Goal: Task Accomplishment & Management: Use online tool/utility

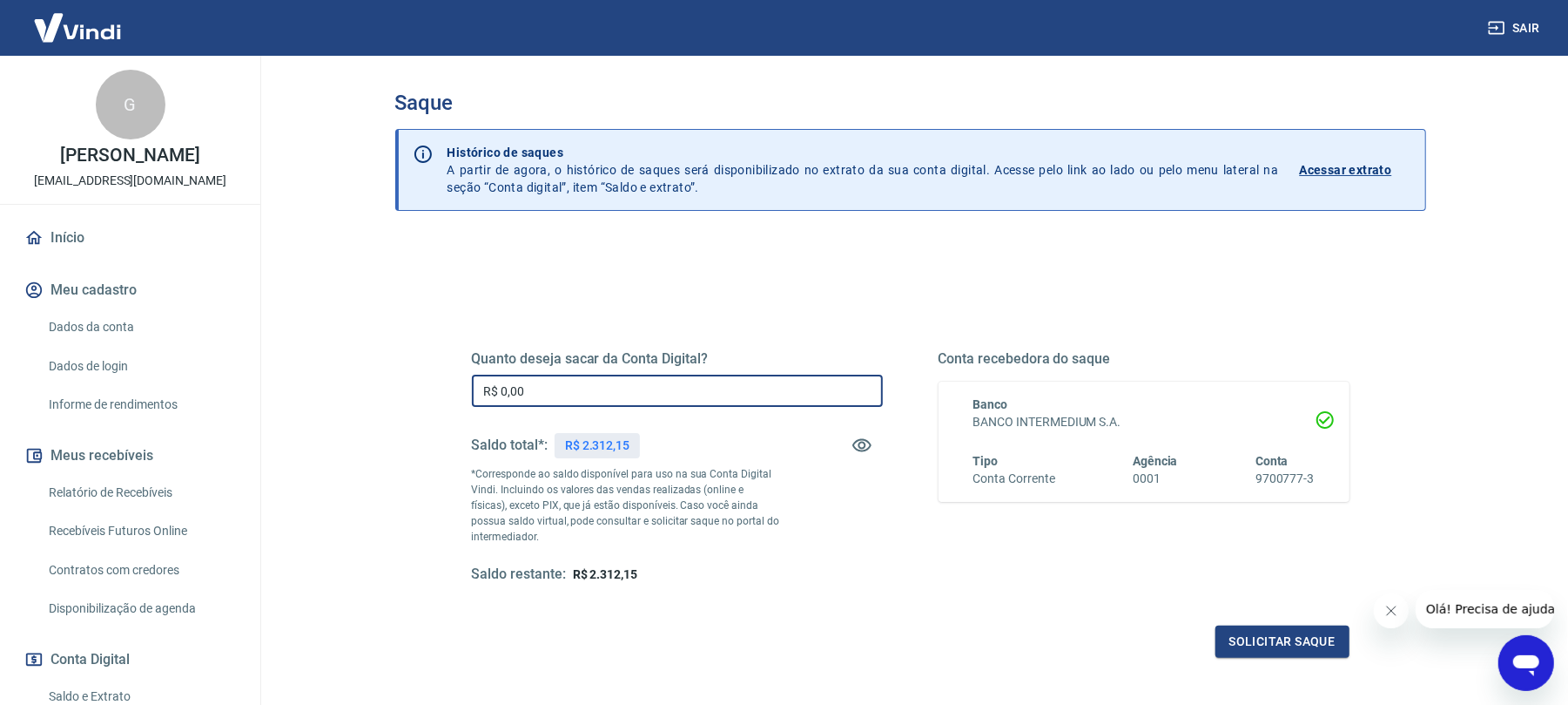
drag, startPoint x: 576, startPoint y: 385, endPoint x: 408, endPoint y: 374, distance: 168.4
click at [408, 374] on div "Quanto deseja sacar da Conta Digital? R$ 0,00 ​ Saldo total*: R$ 2.312,15 *Corr…" at bounding box center [910, 550] width 1031 height 623
type input "R$ 2.100,00"
click at [1258, 638] on button "Solicitar saque" at bounding box center [1282, 642] width 134 height 32
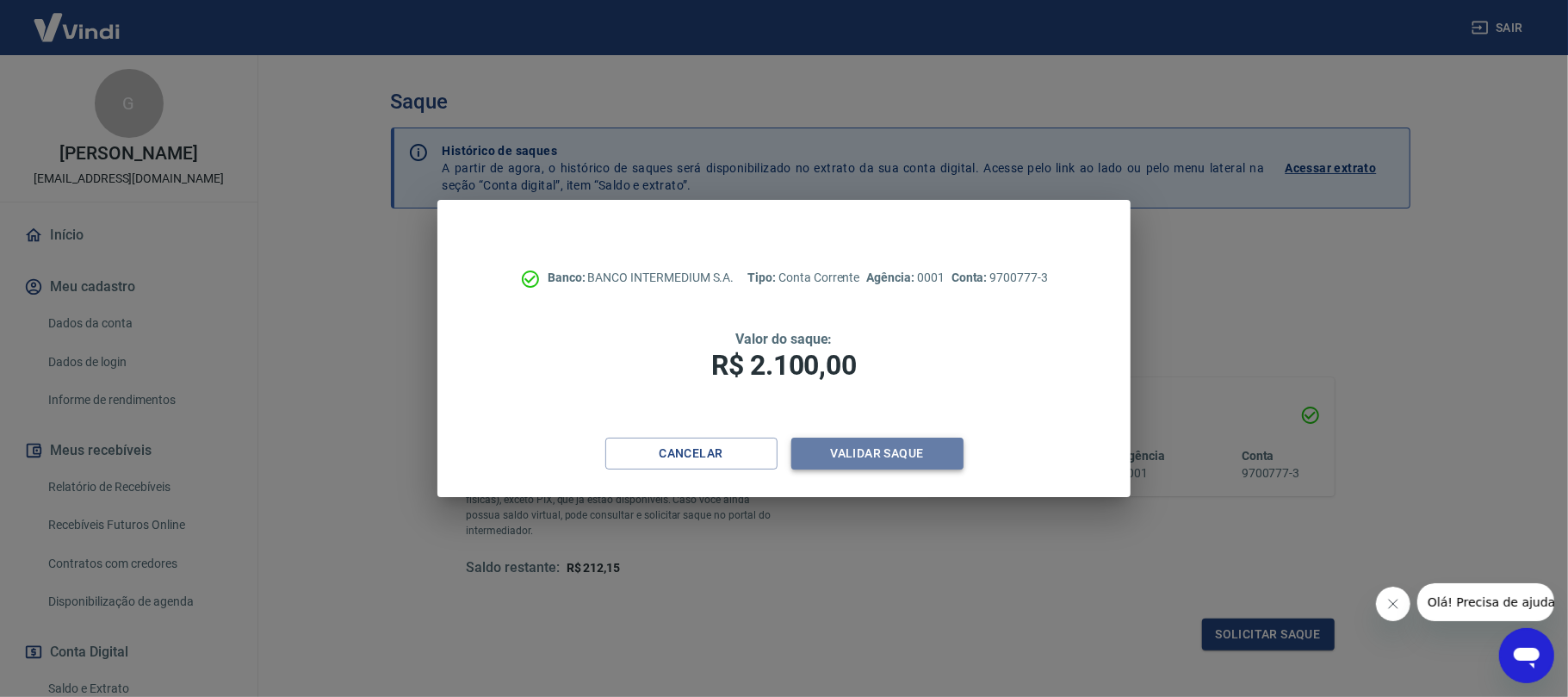
click at [910, 456] on button "Validar saque" at bounding box center [877, 453] width 172 height 32
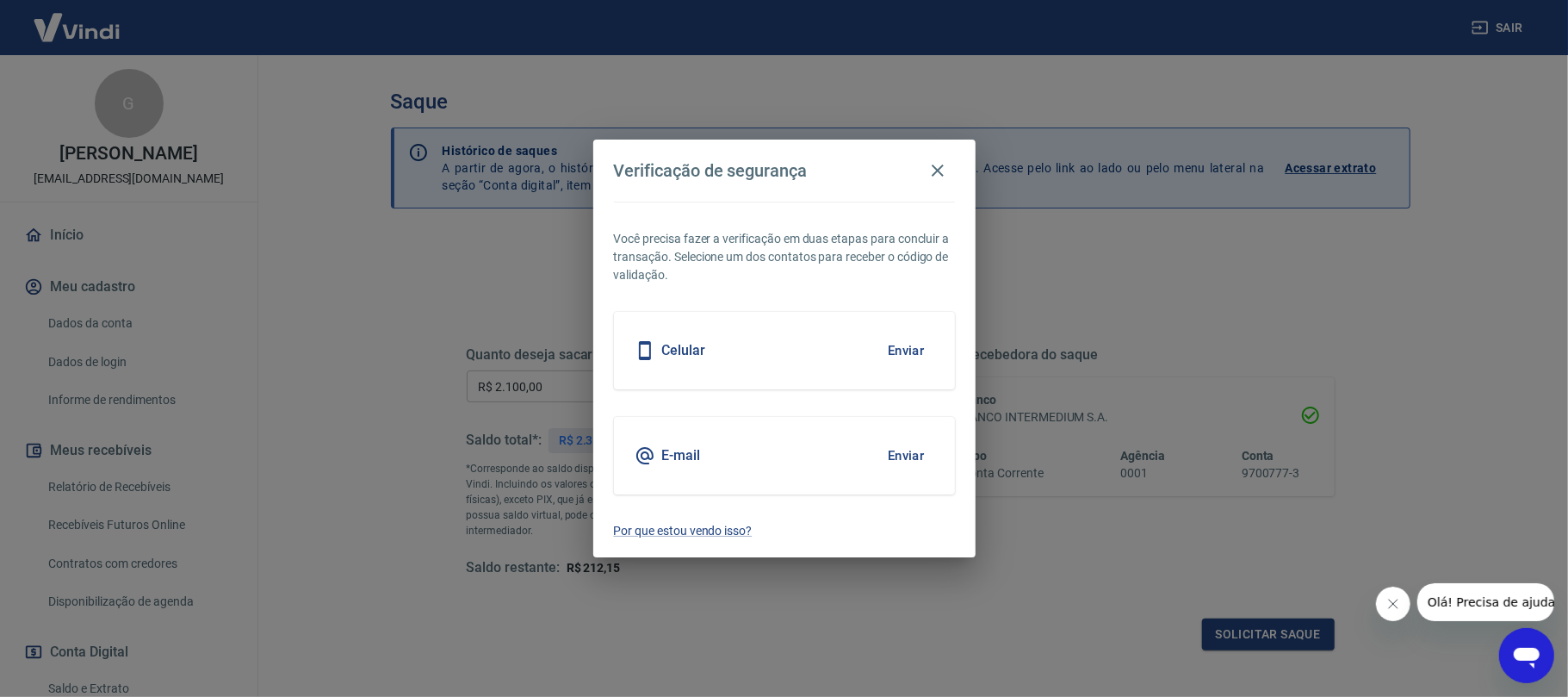
click at [907, 349] on button "Enviar" at bounding box center [906, 350] width 56 height 36
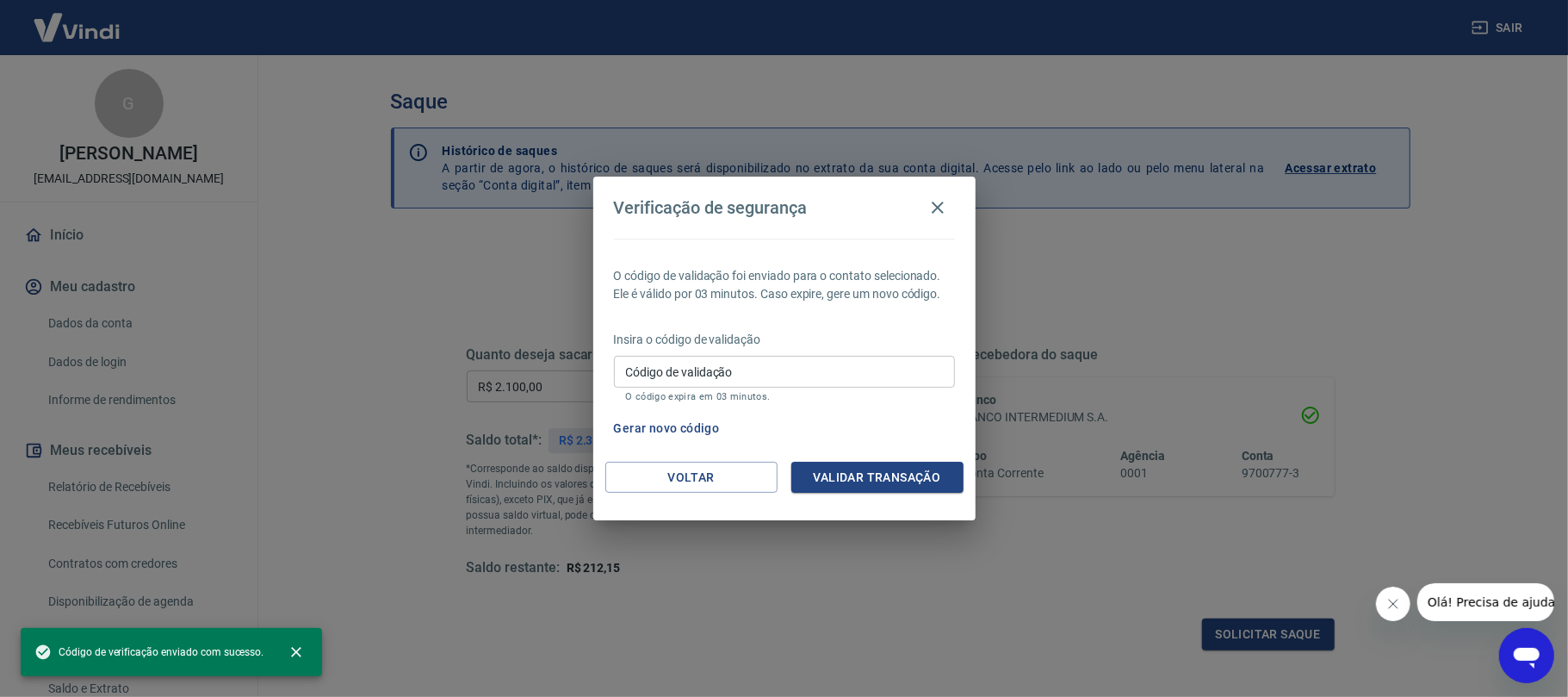
click at [875, 374] on input "Código de validação" at bounding box center [784, 371] width 341 height 32
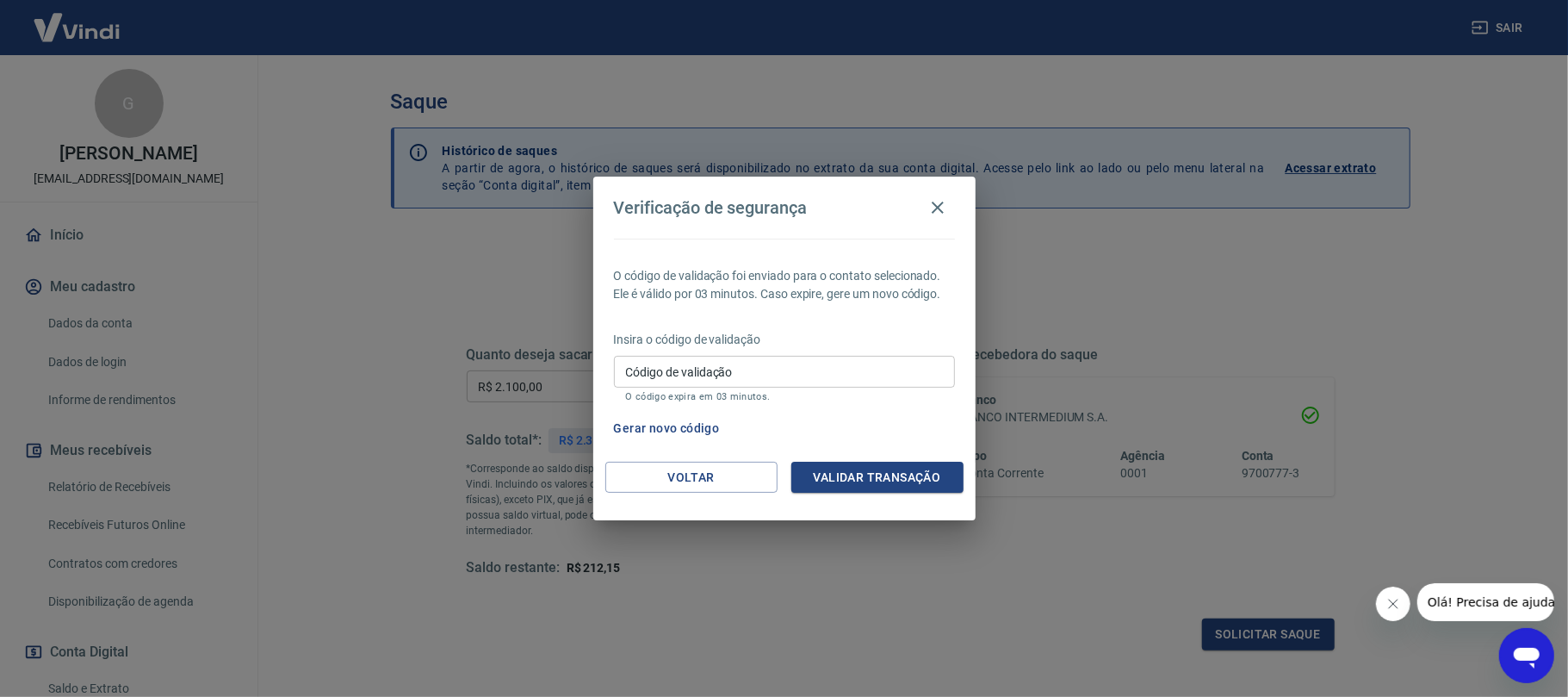
click at [934, 420] on div "Gerar novo código" at bounding box center [781, 428] width 348 height 32
click at [727, 479] on button "Voltar" at bounding box center [691, 477] width 172 height 32
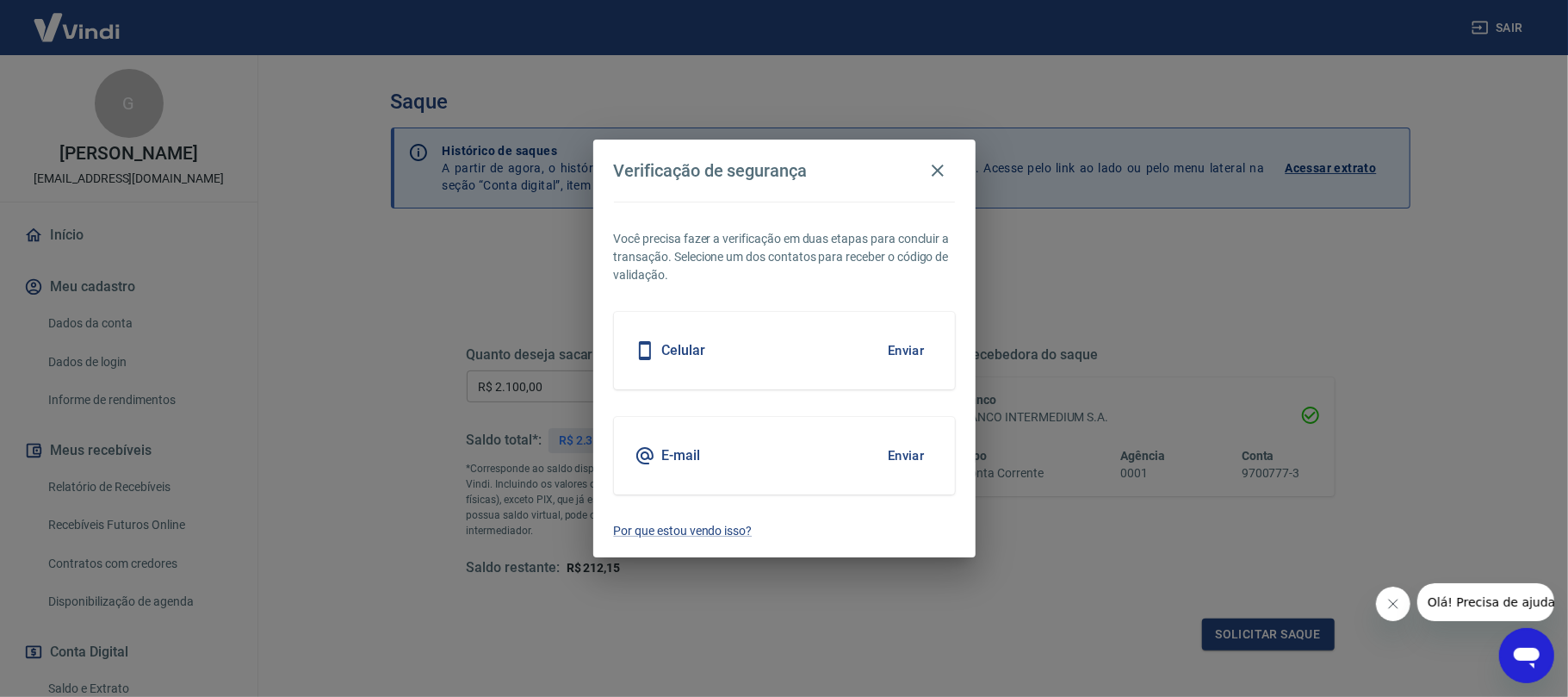
click at [907, 452] on button "Enviar" at bounding box center [906, 455] width 56 height 36
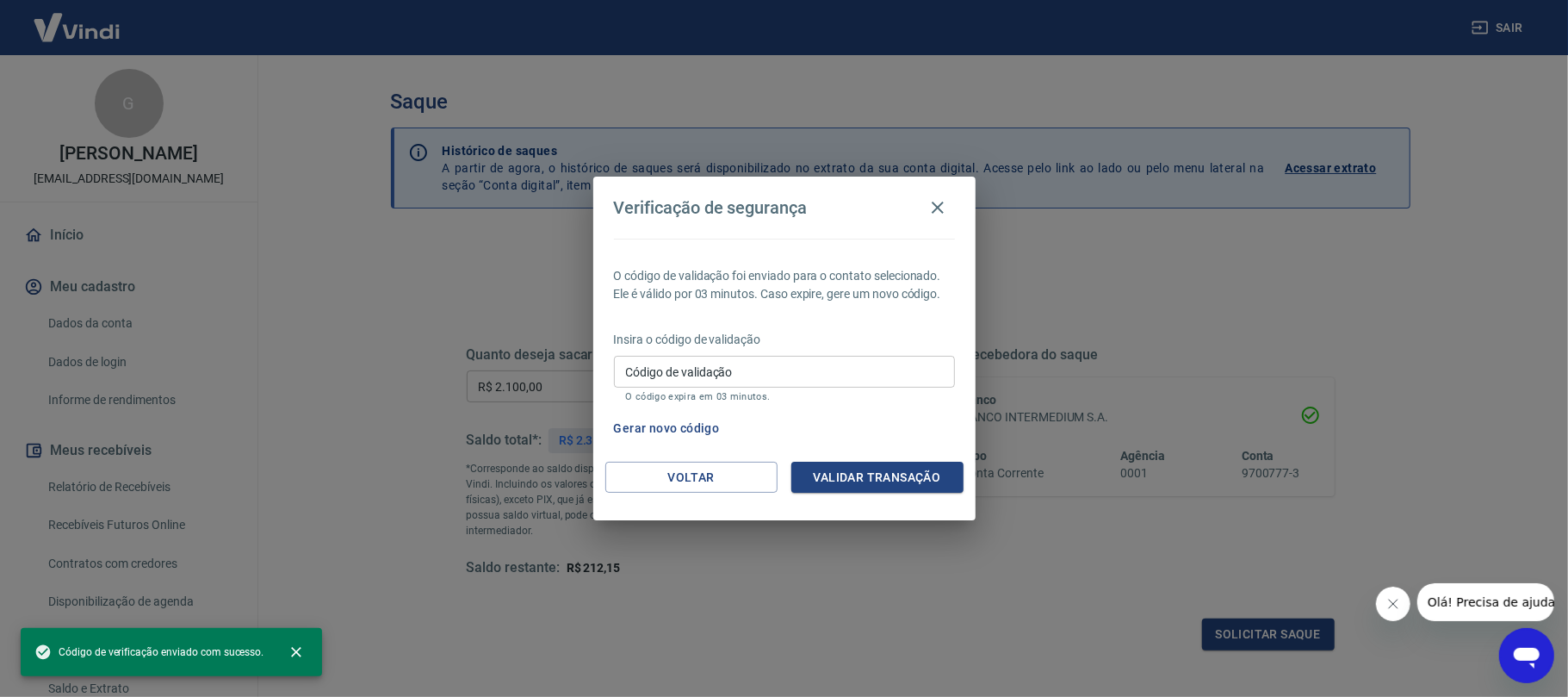
click at [754, 365] on input "Código de validação" at bounding box center [784, 371] width 341 height 32
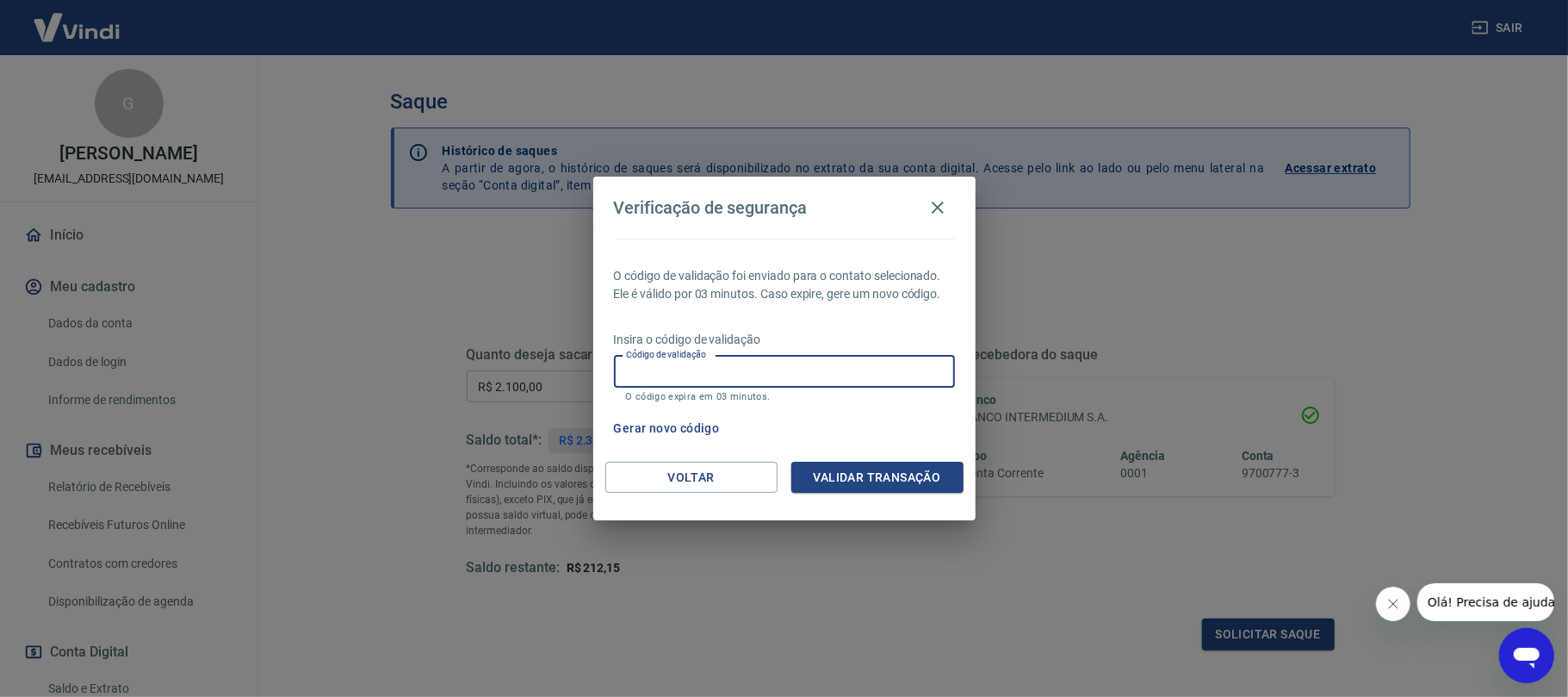
paste input "494011"
type input "494011"
click at [899, 475] on button "Validar transação" at bounding box center [877, 477] width 172 height 32
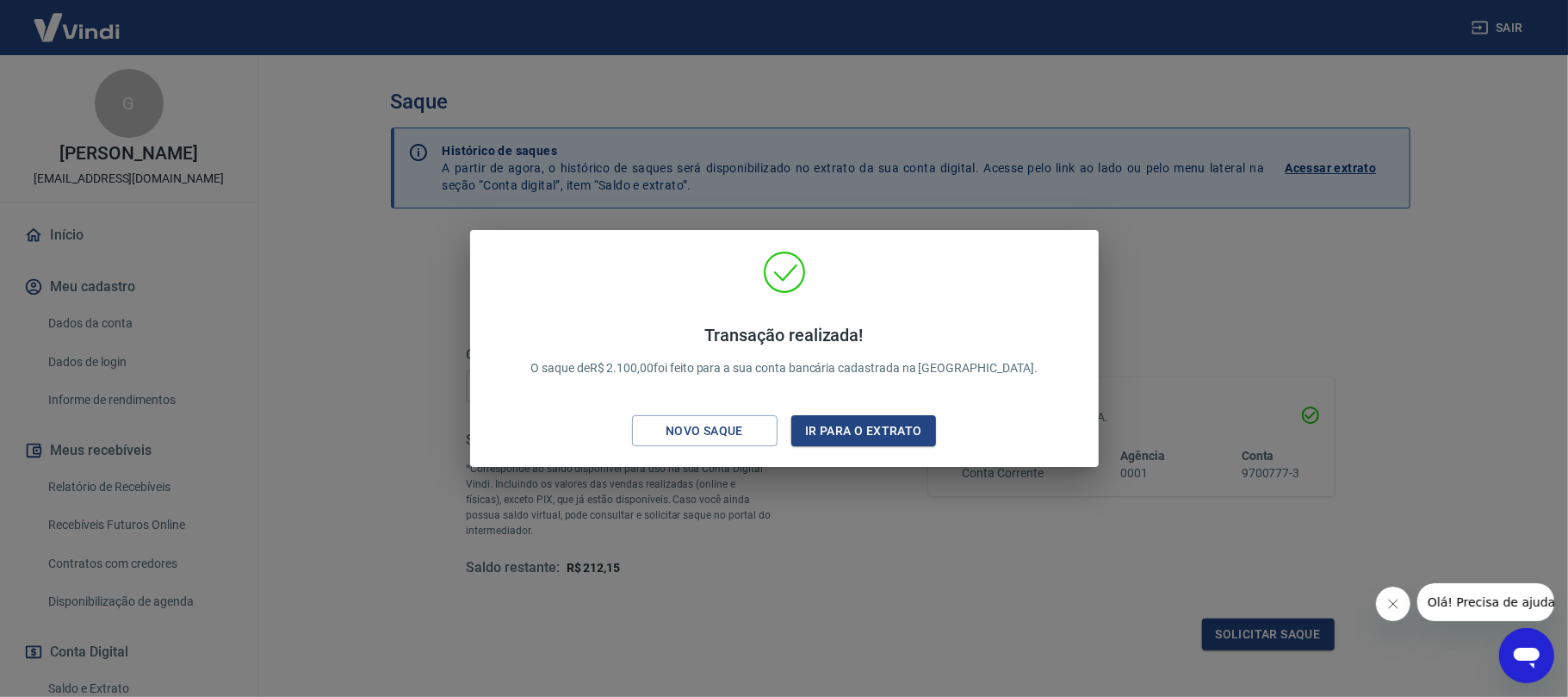
click at [1068, 531] on div "Transação realizada! O saque de R$ 2.100,00 foi feito para a sua conta bancária…" at bounding box center [784, 348] width 1568 height 697
